Goal: Information Seeking & Learning: Learn about a topic

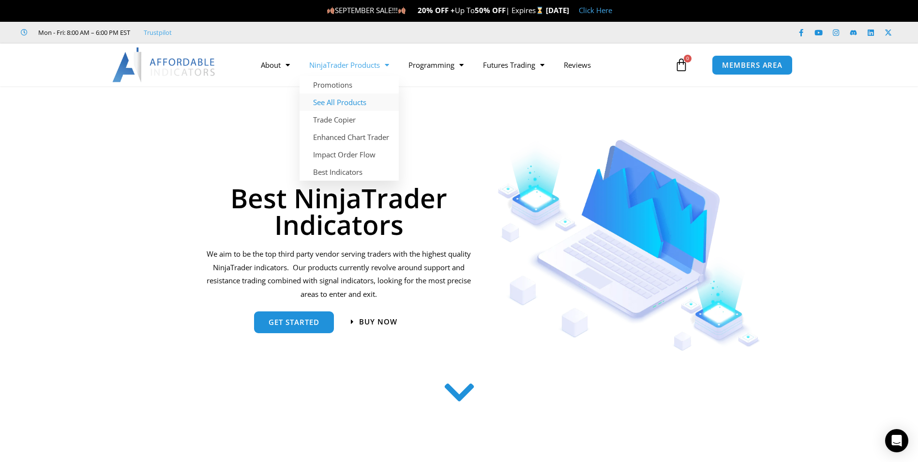
click at [352, 101] on link "See All Products" at bounding box center [349, 101] width 99 height 17
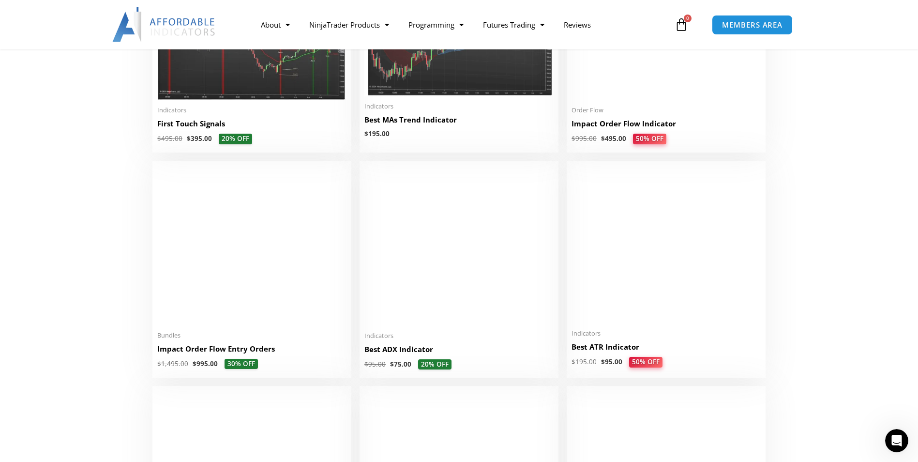
scroll to position [1743, 0]
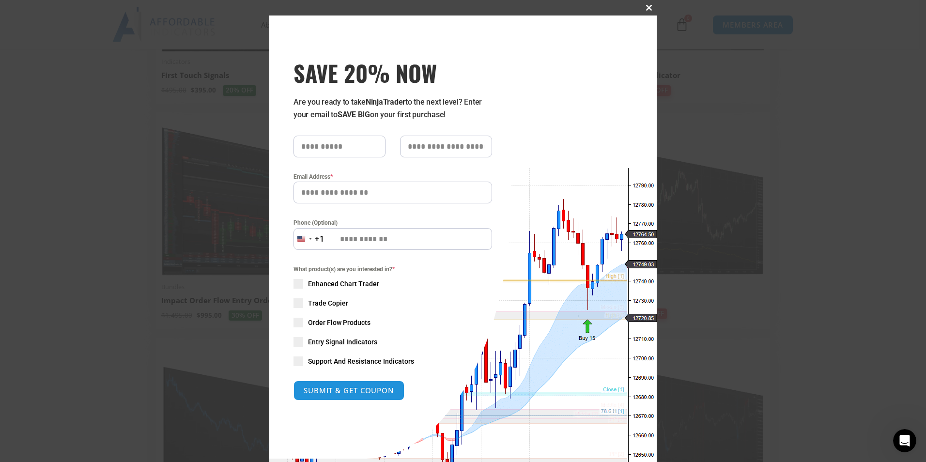
click at [644, 8] on span at bounding box center [648, 8] width 15 height 6
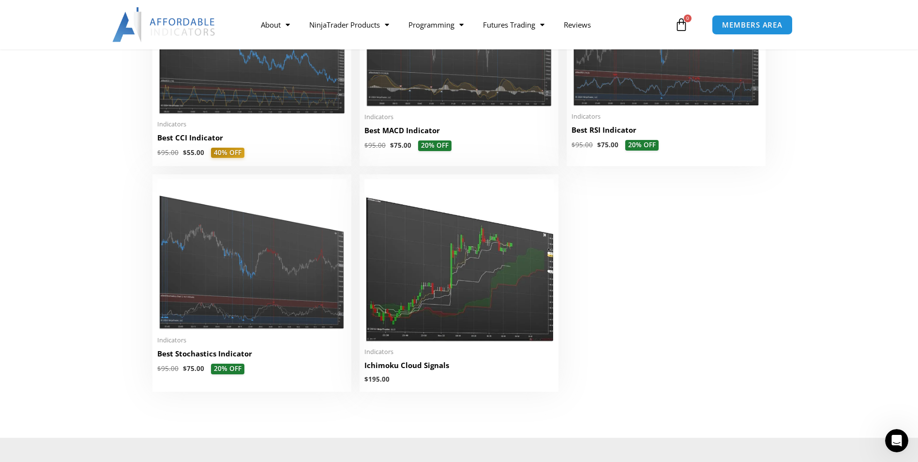
scroll to position [0, 0]
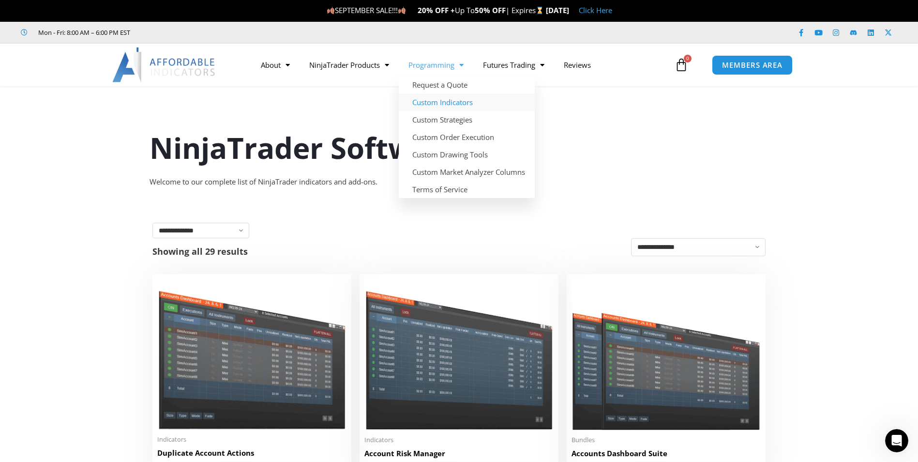
click at [438, 102] on link "Custom Indicators" at bounding box center [467, 101] width 136 height 17
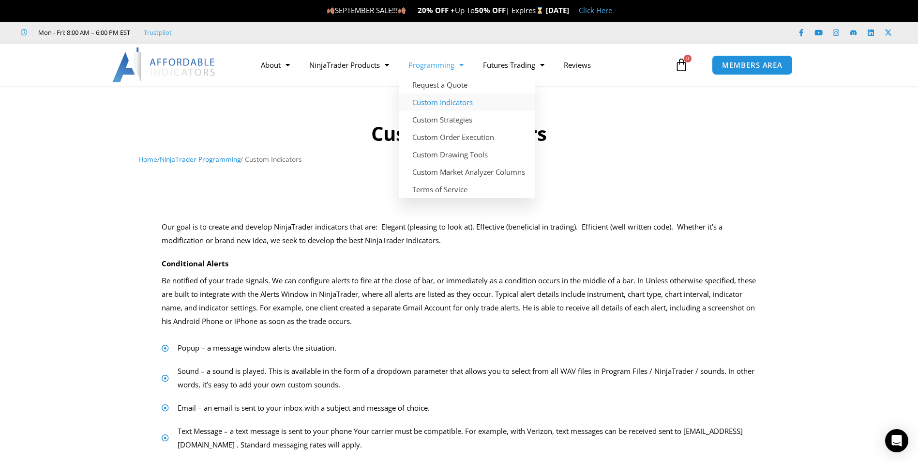
click at [464, 73] on span "Menu" at bounding box center [459, 65] width 9 height 17
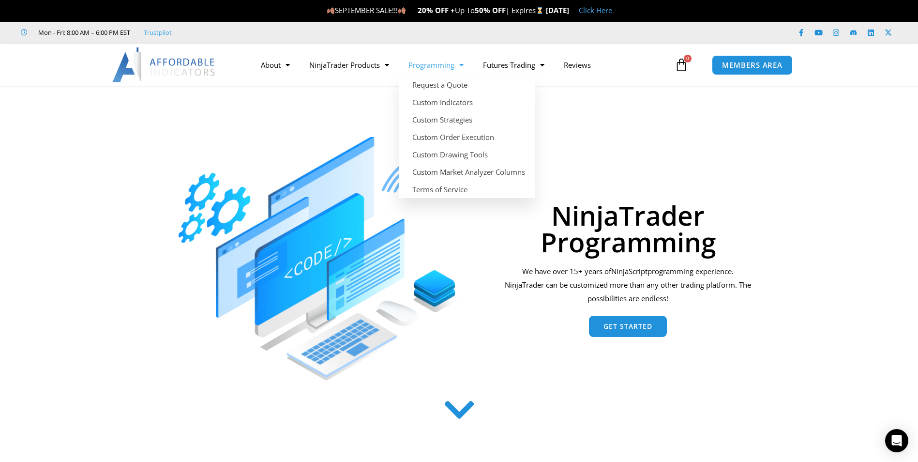
click at [458, 66] on span "Menu" at bounding box center [459, 65] width 9 height 17
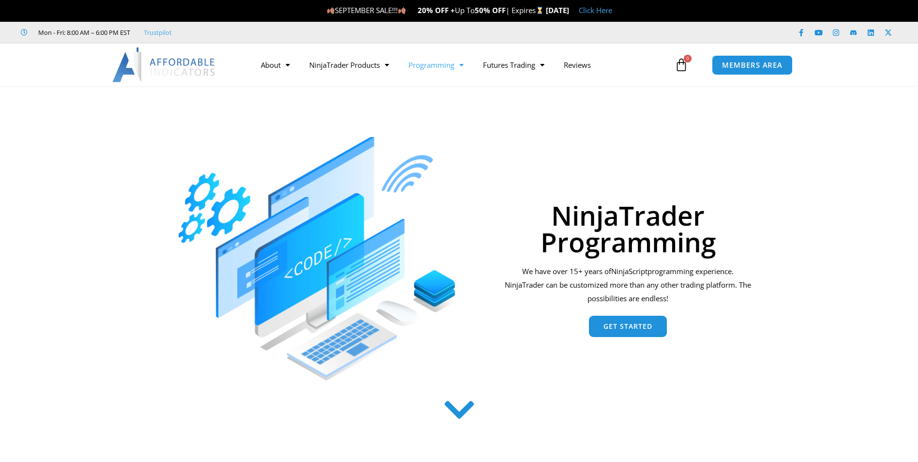
click at [464, 70] on span "Menu" at bounding box center [459, 65] width 9 height 17
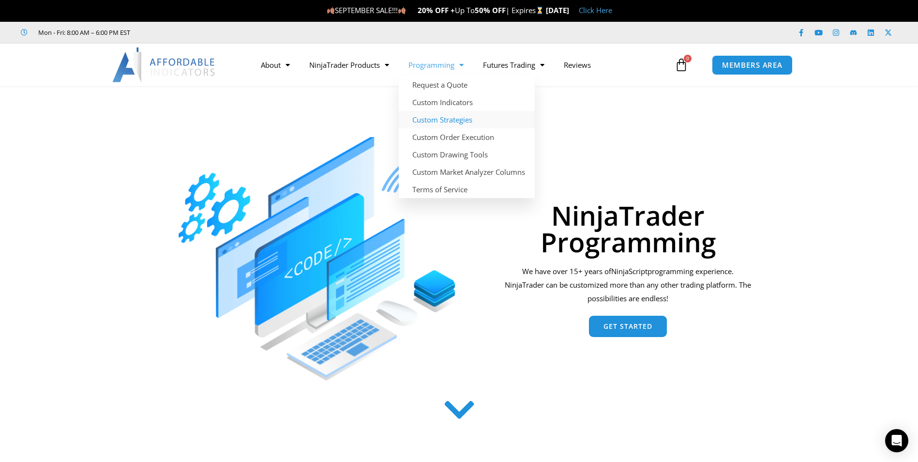
click at [448, 120] on link "Custom Strategies" at bounding box center [467, 119] width 136 height 17
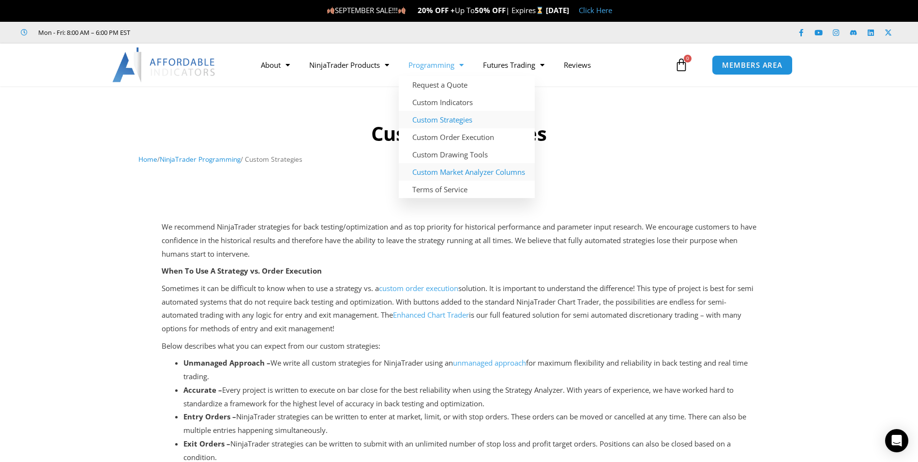
click at [420, 173] on link "Custom Market Analyzer Columns" at bounding box center [467, 171] width 136 height 17
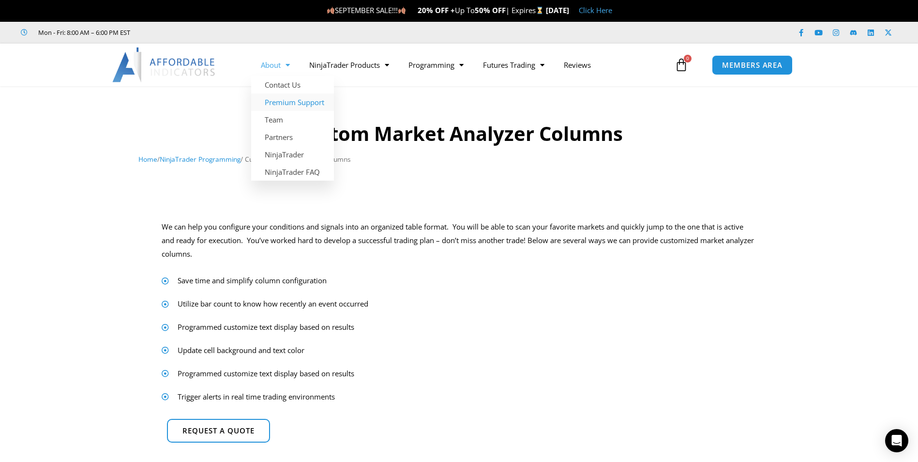
click at [290, 103] on link "Premium Support" at bounding box center [292, 101] width 83 height 17
